Goal: Browse casually

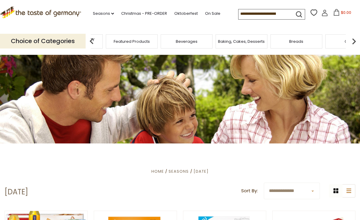
click at [101, 42] on span "Taste of Germany Collections" at bounding box center [77, 41] width 48 height 9
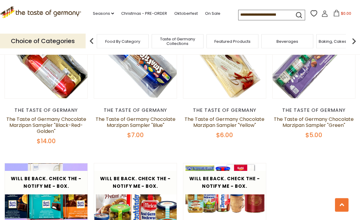
scroll to position [1146, 0]
click at [333, 135] on div "$5.00" at bounding box center [313, 135] width 83 height 8
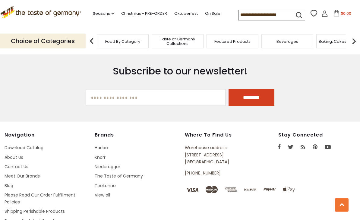
scroll to position [1587, 0]
click at [326, 171] on div "Navigation Download Catalog About Us Contact Us Meet Our Brands Blog Please Rea…" at bounding box center [180, 203] width 351 height 142
click at [323, 220] on div "Navigation Download Catalog About Us Contact Us Meet Our Brands Blog Please Rea…" at bounding box center [180, 203] width 351 height 142
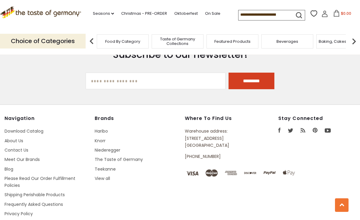
scroll to position [1605, 0]
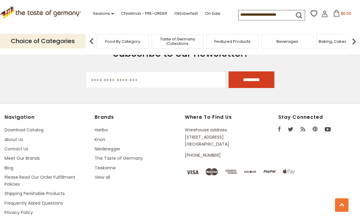
click at [108, 178] on link "View all" at bounding box center [102, 177] width 15 height 6
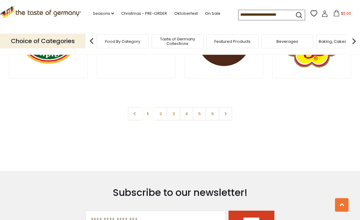
scroll to position [1105, 0]
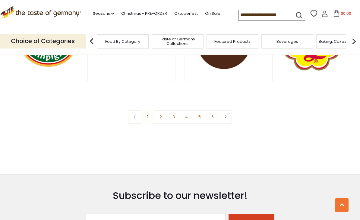
click at [176, 117] on link "3" at bounding box center [174, 117] width 14 height 14
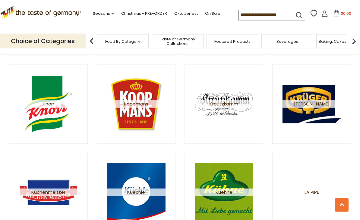
scroll to position [777, 0]
click at [54, 196] on img at bounding box center [48, 192] width 59 height 59
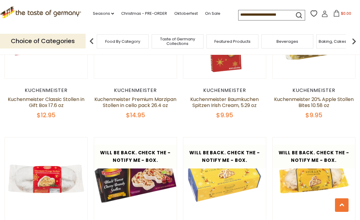
scroll to position [395, 0]
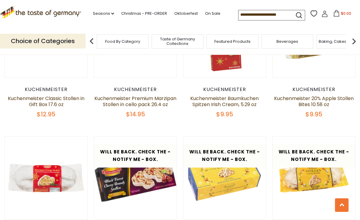
click at [329, 78] on button "Quick View" at bounding box center [313, 72] width 41 height 14
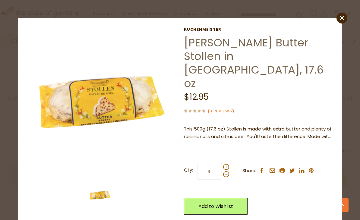
click at [340, 21] on link "close" at bounding box center [342, 18] width 11 height 11
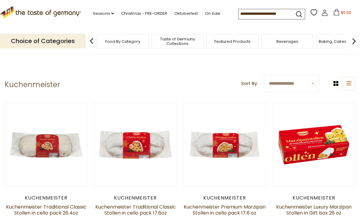
scroll to position [0, 0]
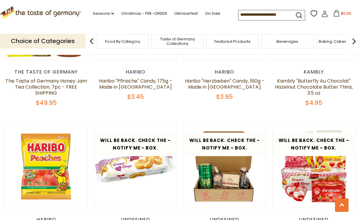
scroll to position [233, 0]
